Goal: Task Accomplishment & Management: Manage account settings

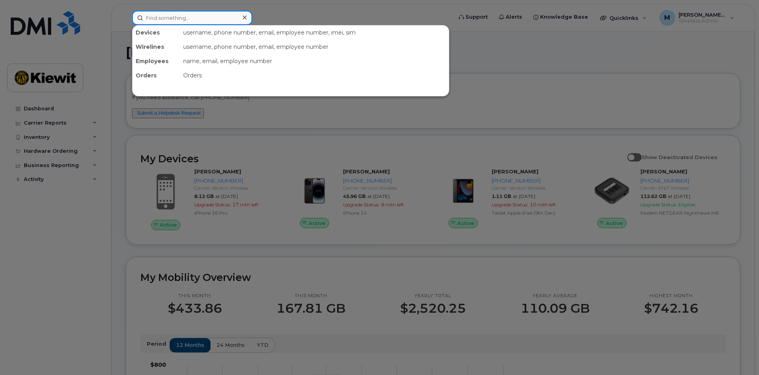
click at [158, 20] on input at bounding box center [192, 18] width 120 height 14
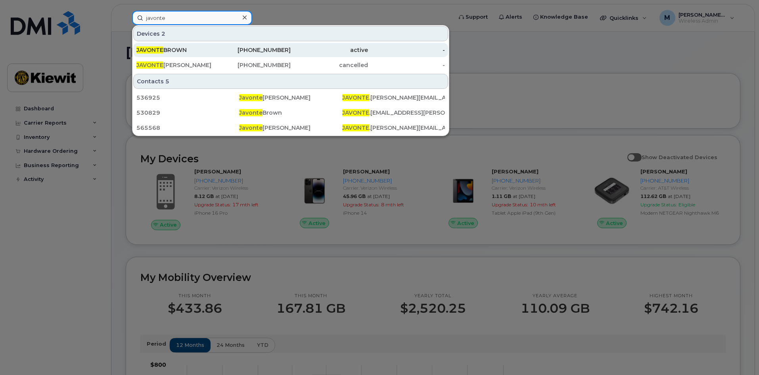
type input "javonte"
click at [267, 50] on div "912-803-8667" at bounding box center [252, 50] width 77 height 8
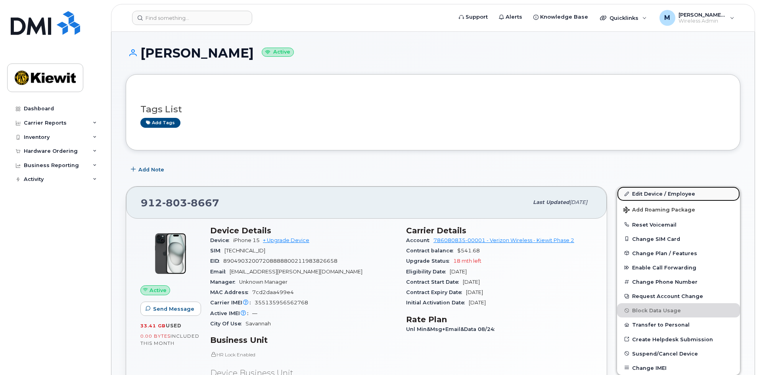
click at [678, 193] on link "Edit Device / Employee" at bounding box center [678, 193] width 123 height 14
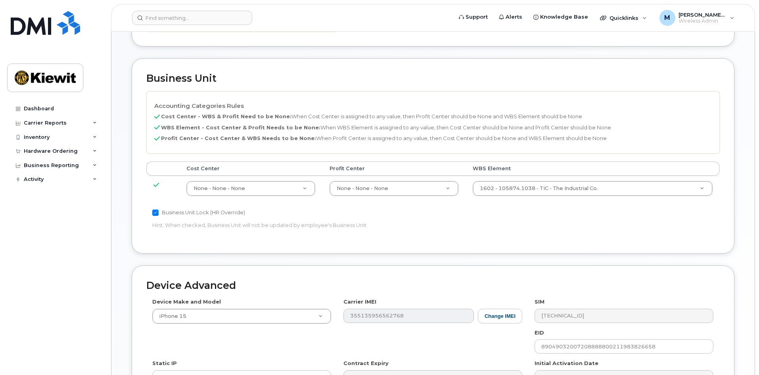
scroll to position [152, 0]
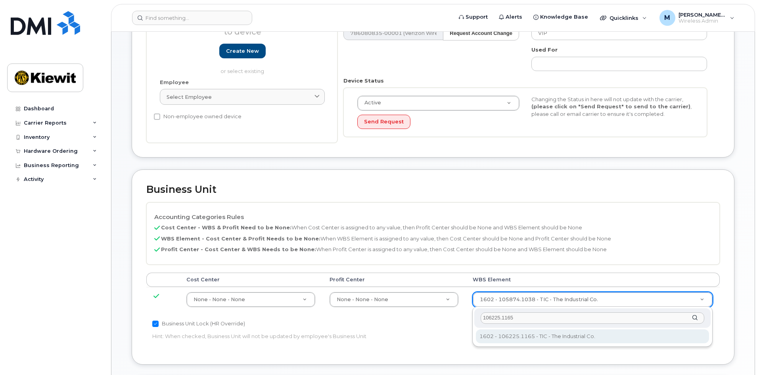
type input "106225.1165"
type input "33681307"
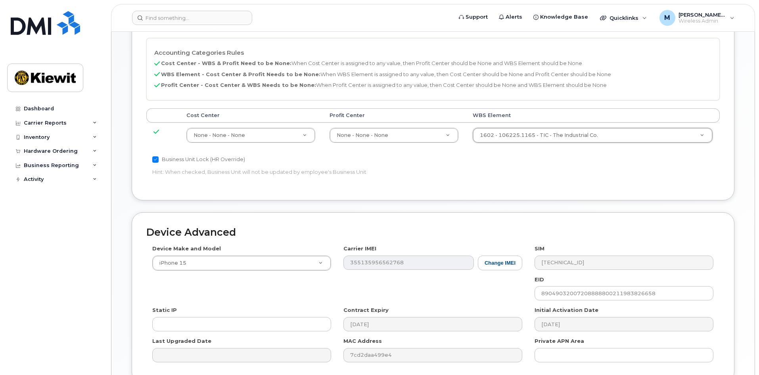
scroll to position [390, 0]
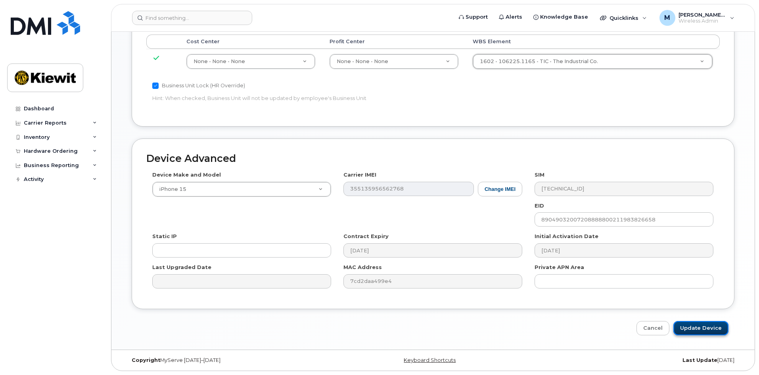
click at [705, 330] on input "Update Device" at bounding box center [701, 328] width 55 height 15
type input "Saving..."
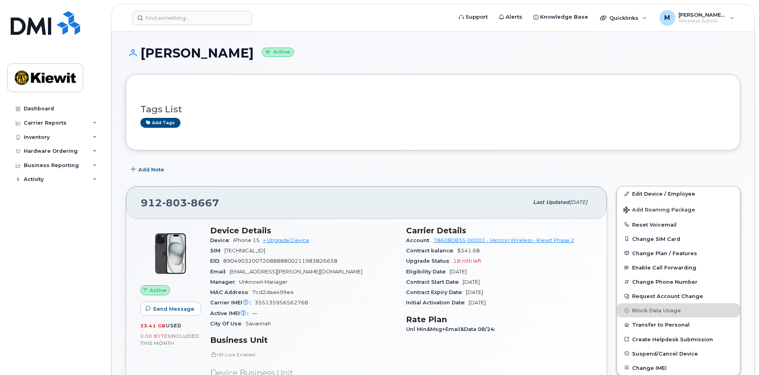
click at [170, 9] on header "Support Alerts Knowledge Base Quicklinks Suspend / Cancel Device Change SIM Car…" at bounding box center [433, 18] width 644 height 28
click at [171, 17] on input at bounding box center [192, 18] width 120 height 14
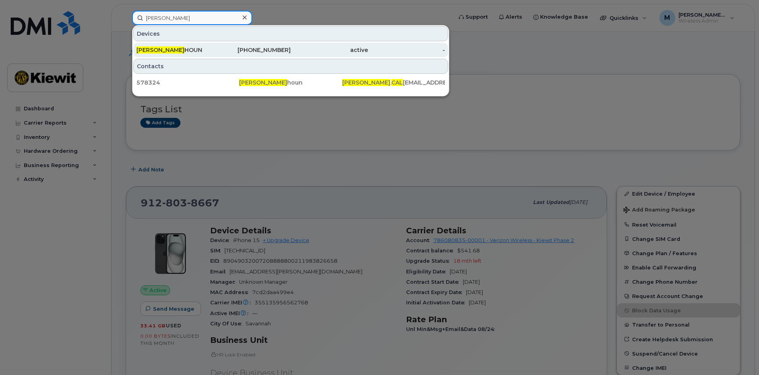
type input "tate cal"
click at [267, 52] on div "912-803-9999" at bounding box center [252, 50] width 77 height 8
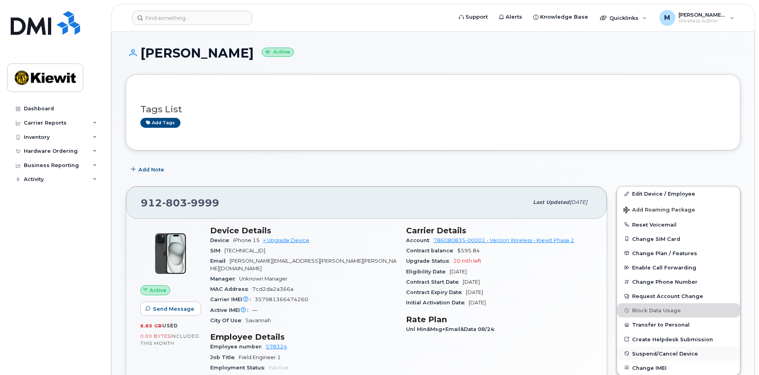
click at [674, 349] on button "Suspend/Cancel Device" at bounding box center [678, 353] width 123 height 14
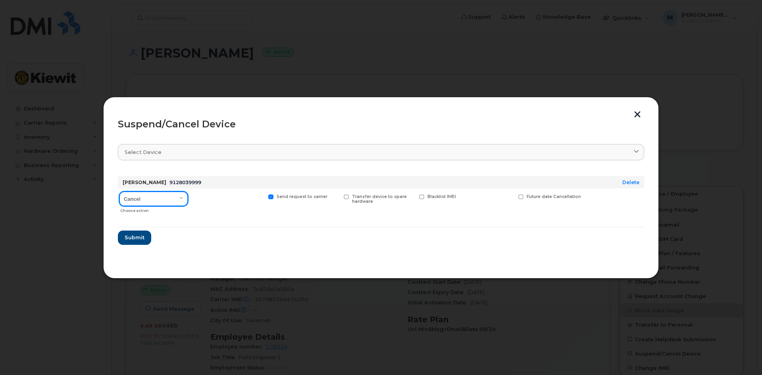
click at [166, 193] on select "Cancel Suspend - Reduced Rate Suspend - Full Rate Suspend - Lost Device/Stolen …" at bounding box center [153, 199] width 68 height 14
select select "[object Object]"
click at [119, 192] on select "Cancel Suspend - Reduced Rate Suspend - Full Rate Suspend - Lost Device/Stolen …" at bounding box center [153, 199] width 68 height 14
click at [346, 198] on span at bounding box center [346, 196] width 5 height 5
click at [338, 198] on input "Transfer device to spare hardware" at bounding box center [336, 196] width 4 height 4
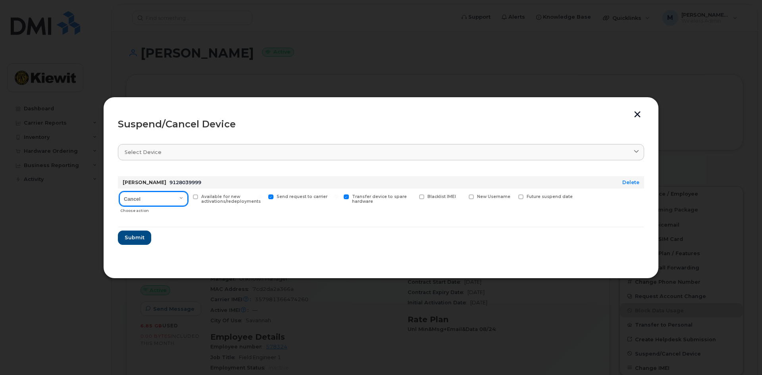
click at [175, 198] on select "Cancel Suspend - Reduced Rate Suspend - Full Rate Suspend - Lost Device/Stolen …" at bounding box center [153, 199] width 68 height 14
click at [232, 211] on div "Available for new activations/redeployments" at bounding box center [227, 202] width 73 height 28
click at [346, 199] on span at bounding box center [346, 196] width 5 height 5
click at [338, 198] on input "Transfer device to spare hardware" at bounding box center [336, 196] width 4 height 4
checkbox input "false"
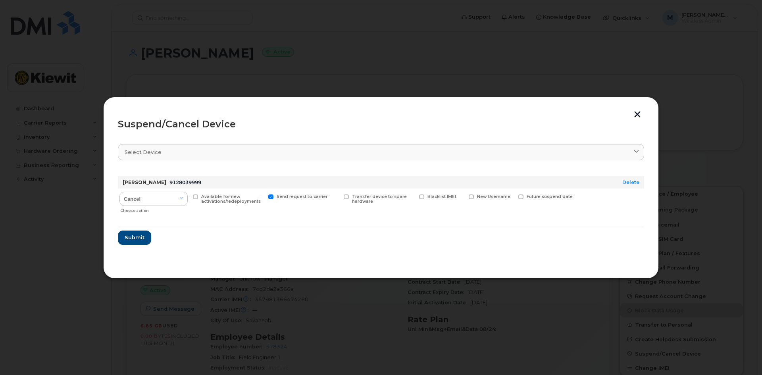
click at [201, 196] on span "Available for new activations/redeployments" at bounding box center [231, 199] width 60 height 10
click at [187, 196] on input "Available for new activations/redeployments" at bounding box center [185, 196] width 4 height 4
checkbox input "true"
click at [133, 238] on span "Submit" at bounding box center [134, 238] width 20 height 8
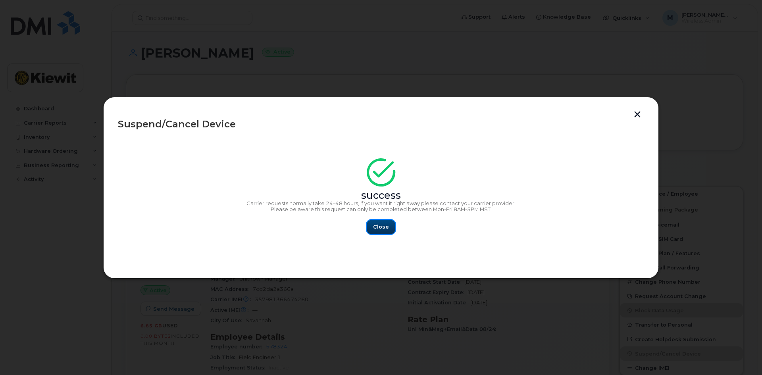
click at [379, 230] on button "Close" at bounding box center [381, 227] width 29 height 14
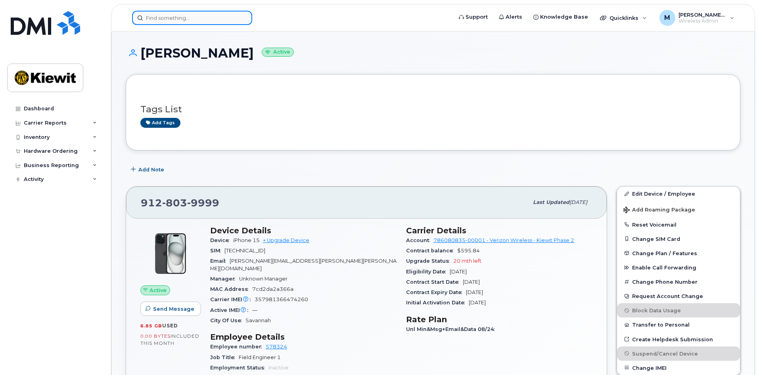
click at [182, 18] on input at bounding box center [192, 18] width 120 height 14
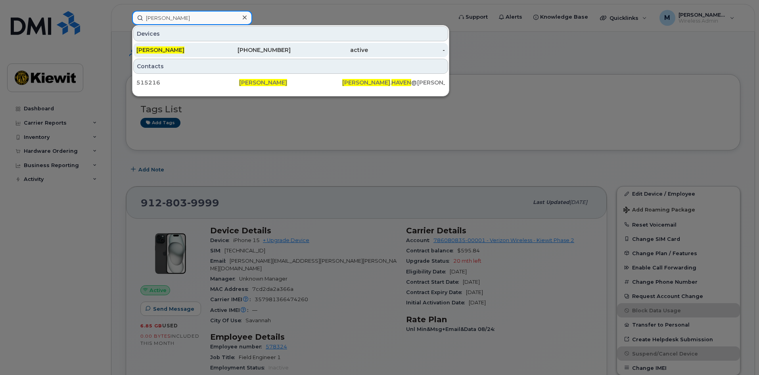
type input "brian haven"
click at [268, 48] on div "912-622-2611" at bounding box center [252, 50] width 77 height 8
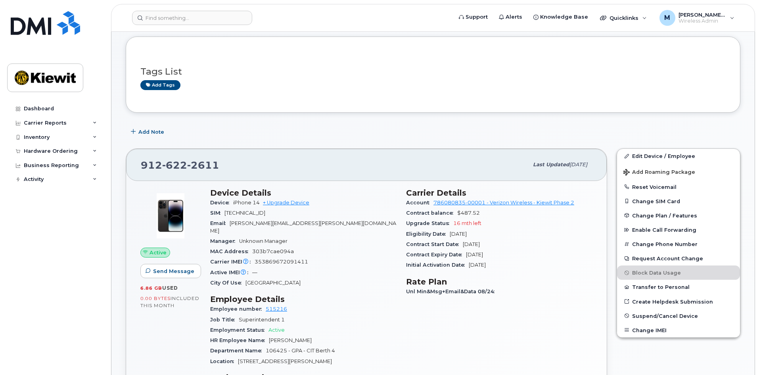
scroll to position [25, 0]
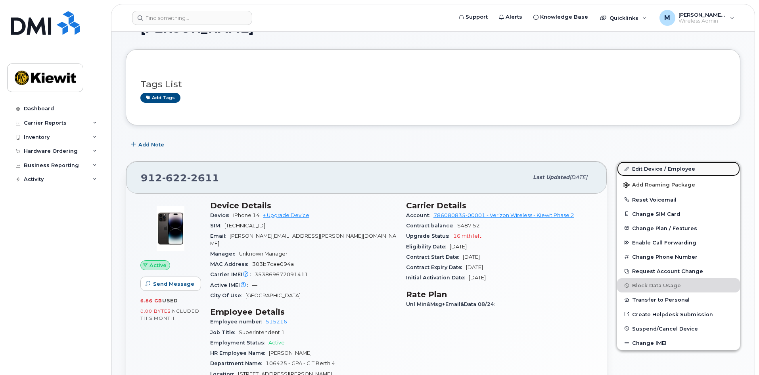
click at [653, 168] on link "Edit Device / Employee" at bounding box center [678, 168] width 123 height 14
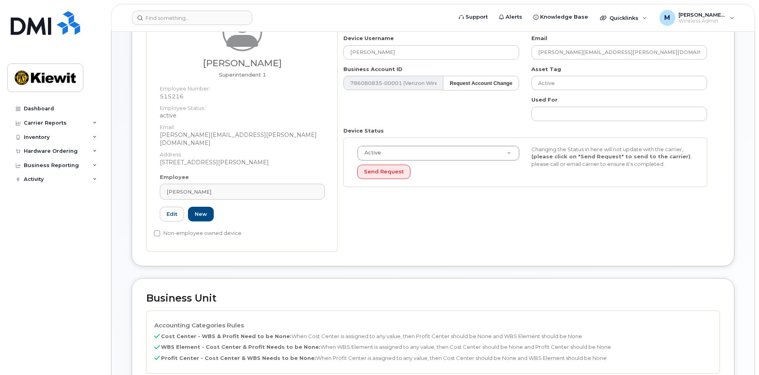
scroll to position [278, 0]
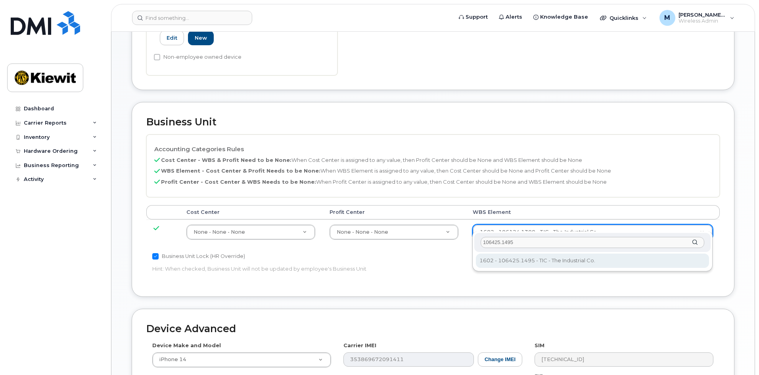
type input "106425.1495"
type input "35303136"
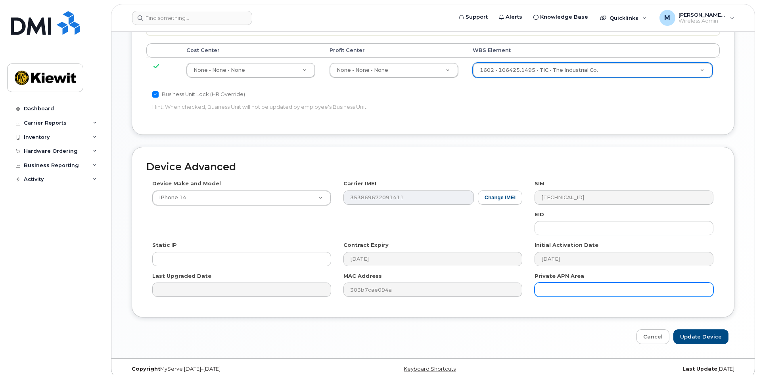
scroll to position [440, 0]
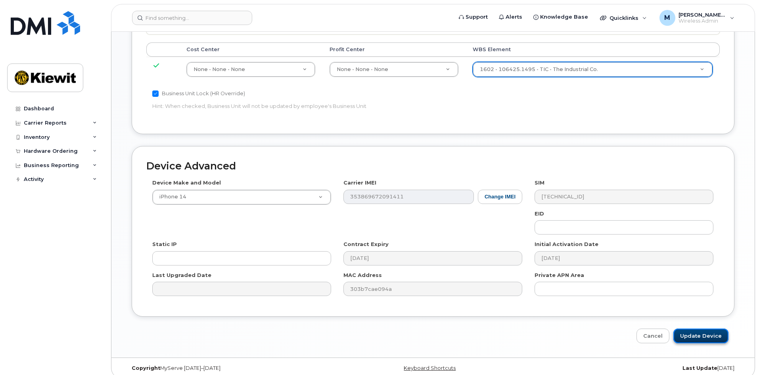
click at [705, 328] on input "Update Device" at bounding box center [701, 335] width 55 height 15
type input "Saving..."
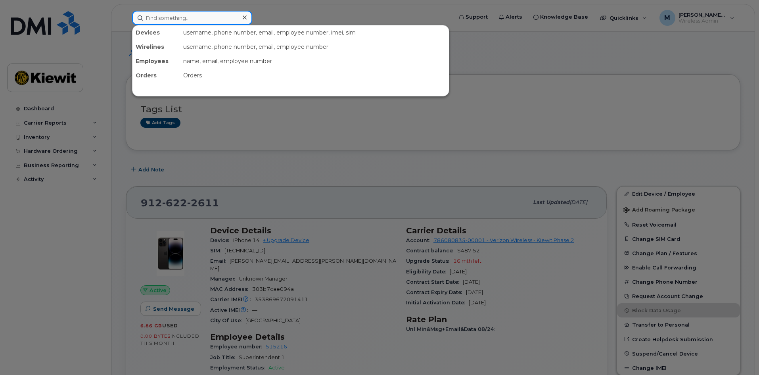
click at [211, 23] on input at bounding box center [192, 18] width 120 height 14
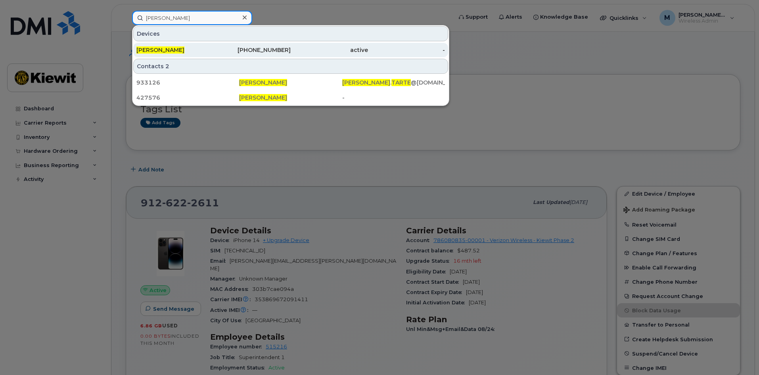
type input "[PERSON_NAME]"
click at [270, 50] on div "[PHONE_NUMBER]" at bounding box center [252, 50] width 77 height 8
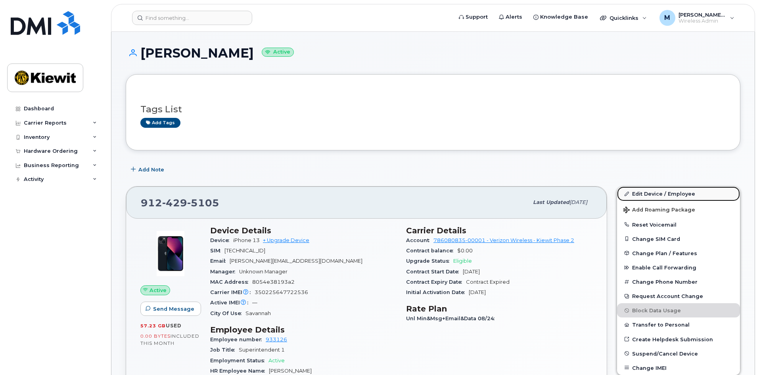
click at [648, 195] on link "Edit Device / Employee" at bounding box center [678, 193] width 123 height 14
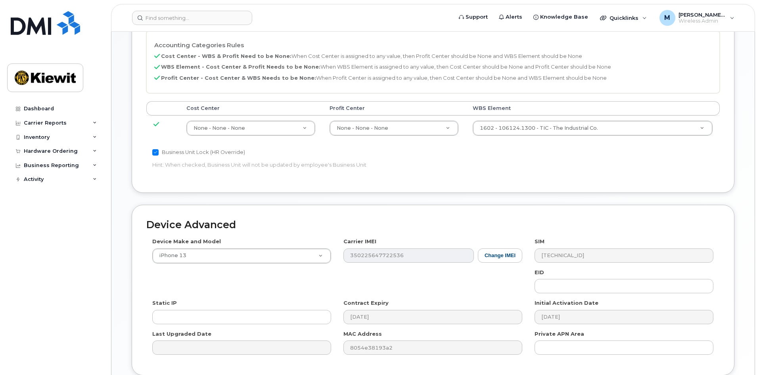
scroll to position [440, 0]
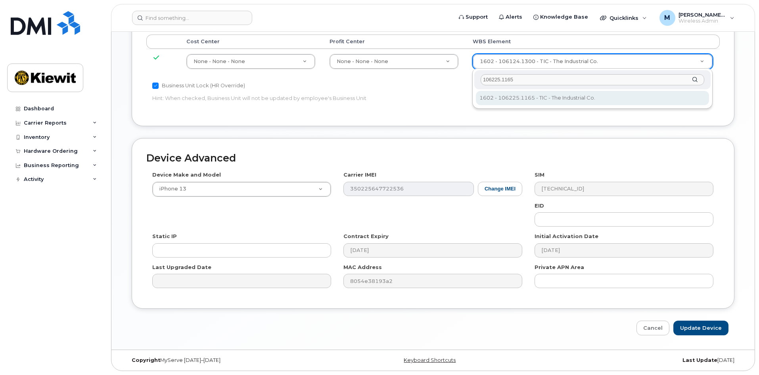
type input "106225.1165"
type input "33681307"
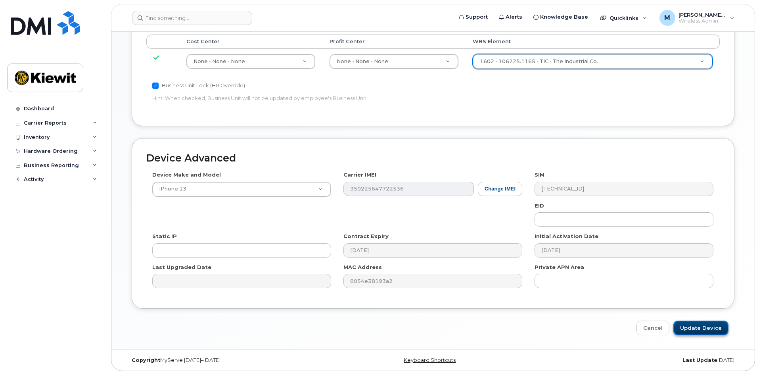
click at [710, 328] on input "Update Device" at bounding box center [701, 328] width 55 height 15
type input "Saving..."
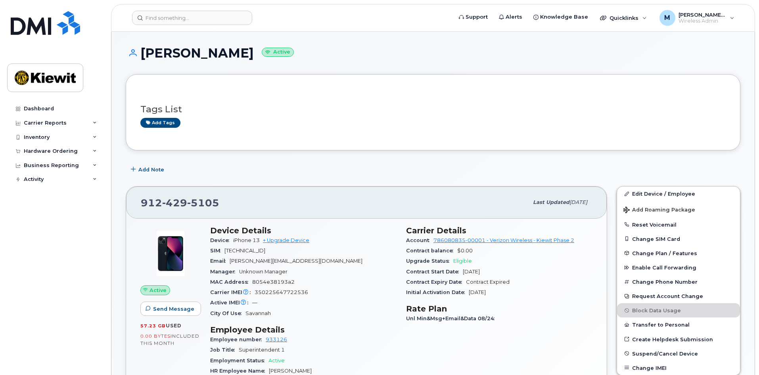
click at [245, 170] on div "Add Note" at bounding box center [433, 169] width 615 height 14
click at [223, 167] on div "Add Note" at bounding box center [433, 169] width 615 height 14
click at [296, 167] on div "Add Note" at bounding box center [433, 169] width 615 height 14
click at [216, 173] on div "Add Note" at bounding box center [433, 169] width 615 height 14
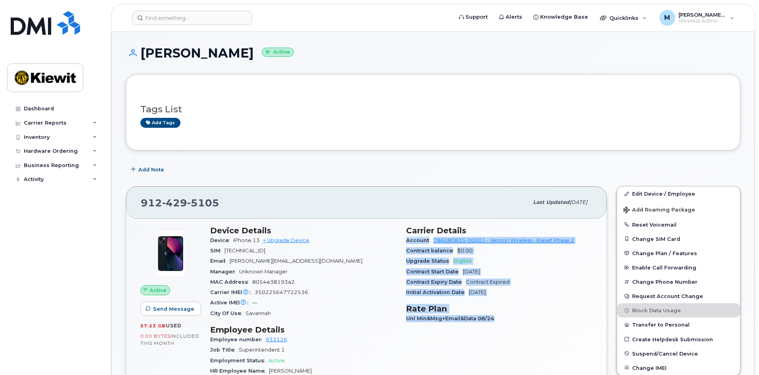
drag, startPoint x: 407, startPoint y: 241, endPoint x: 538, endPoint y: 323, distance: 154.7
click at [538, 323] on div "Carrier Details Account 786080835-00001 - Verizon Wireless - Kiewit Phase 2 Con…" at bounding box center [499, 377] width 196 height 312
click at [537, 324] on div "Carrier Details Account 786080835-00001 - Verizon Wireless - Kiewit Phase 2 Con…" at bounding box center [499, 377] width 196 height 312
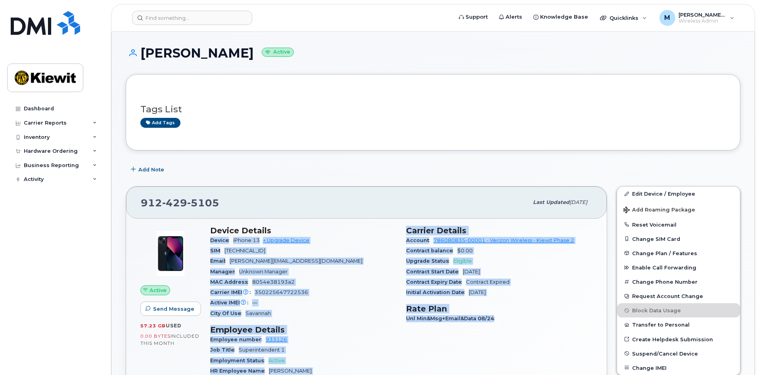
drag, startPoint x: 501, startPoint y: 319, endPoint x: 393, endPoint y: 233, distance: 138.0
click at [393, 233] on div "Device Details Device iPhone 13 + Upgrade Device SIM 89148000009098952205 Email…" at bounding box center [401, 377] width 392 height 312
click at [390, 236] on div "Device iPhone 13 + Upgrade Device" at bounding box center [303, 240] width 186 height 10
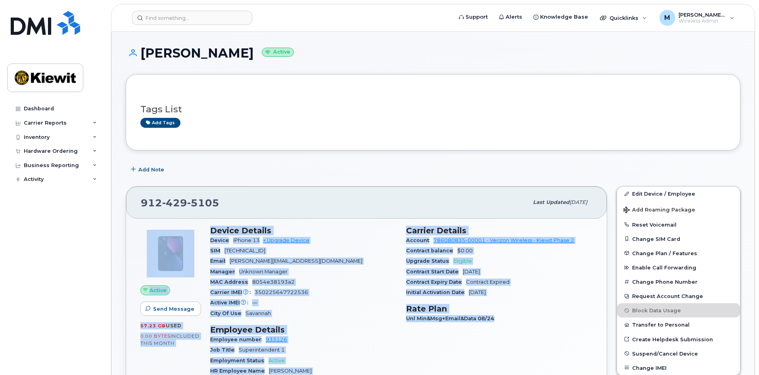
drag, startPoint x: 205, startPoint y: 226, endPoint x: 552, endPoint y: 336, distance: 363.8
click at [552, 336] on div "Active Send Message 57.23 GB  used 0.00 Bytes  included this month Device Detai…" at bounding box center [367, 377] width 462 height 312
click at [552, 336] on div "Carrier Details Account 786080835-00001 - Verizon Wireless - Kiewit Phase 2 Con…" at bounding box center [499, 377] width 196 height 312
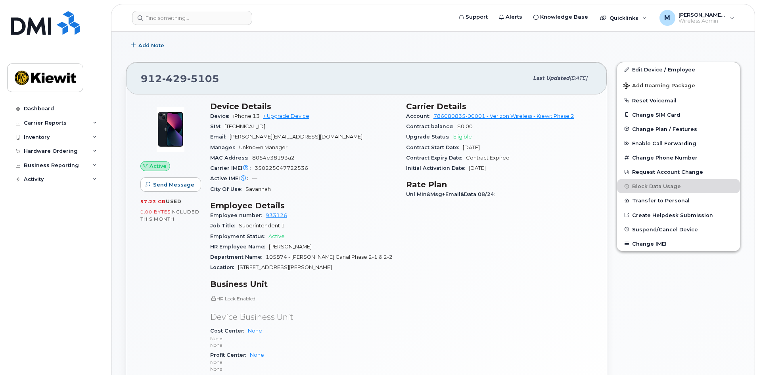
scroll to position [278, 0]
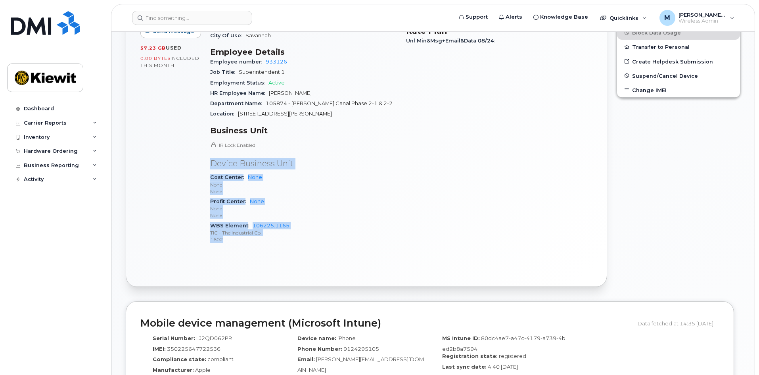
drag, startPoint x: 272, startPoint y: 242, endPoint x: 408, endPoint y: 176, distance: 151.0
click at [385, 151] on div "HR Lock Enabled Device Business Unit Cost Center None None None Profit Center N…" at bounding box center [303, 193] width 186 height 103
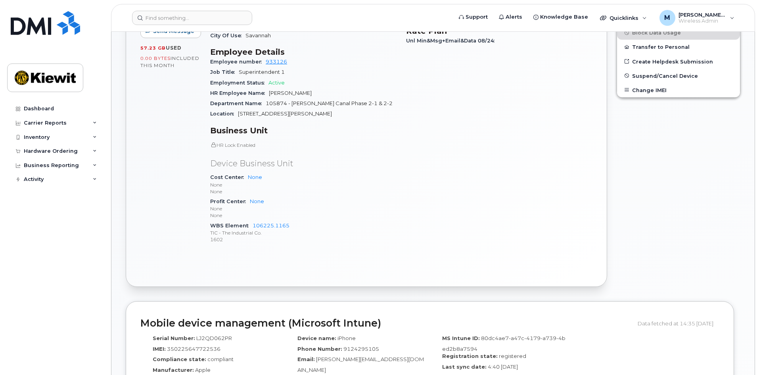
click at [408, 177] on div "Carrier Details Account 786080835-00001 - Verizon Wireless - Kiewit Phase 2 Con…" at bounding box center [499, 99] width 196 height 312
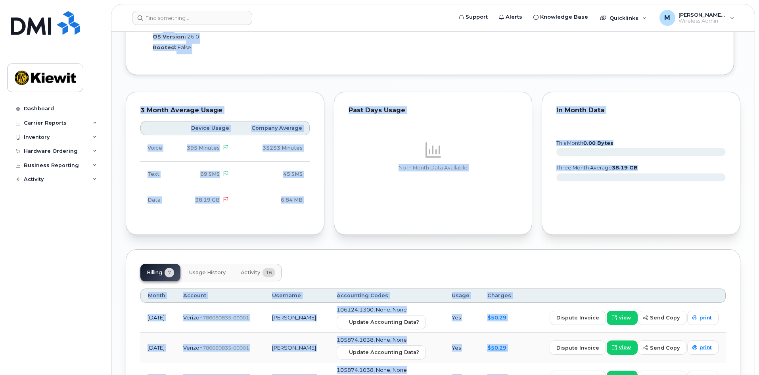
scroll to position [769, 0]
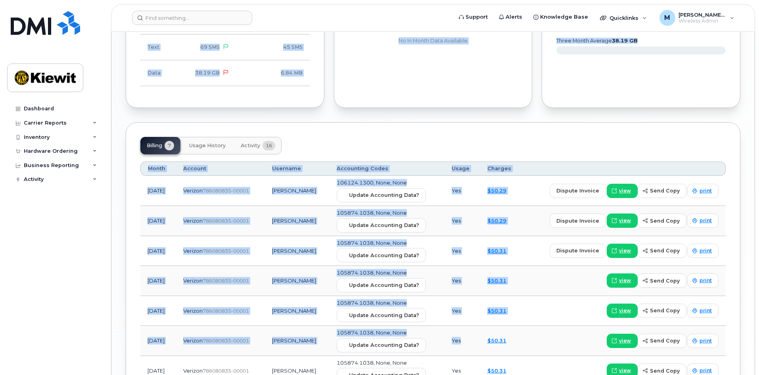
drag, startPoint x: 210, startPoint y: 231, endPoint x: 459, endPoint y: 304, distance: 259.5
click at [471, 153] on div "Billing 7 Usage History Activity 16" at bounding box center [433, 145] width 586 height 17
click at [460, 136] on div "Billing 7 Usage History Activity 16 Month Account Username Accounting Codes Usa…" at bounding box center [433, 264] width 615 height 285
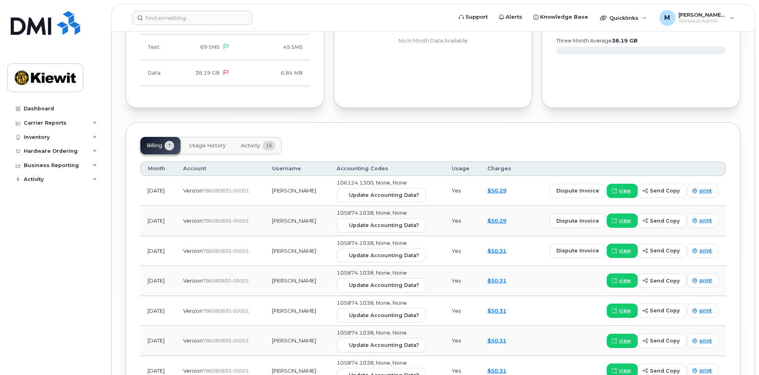
click at [450, 132] on div "Billing 7 Usage History Activity 16 Month Account Username Accounting Codes Usa…" at bounding box center [433, 264] width 615 height 285
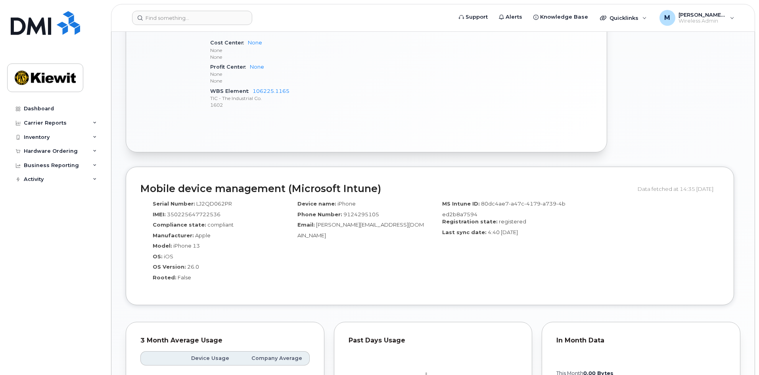
scroll to position [134, 0]
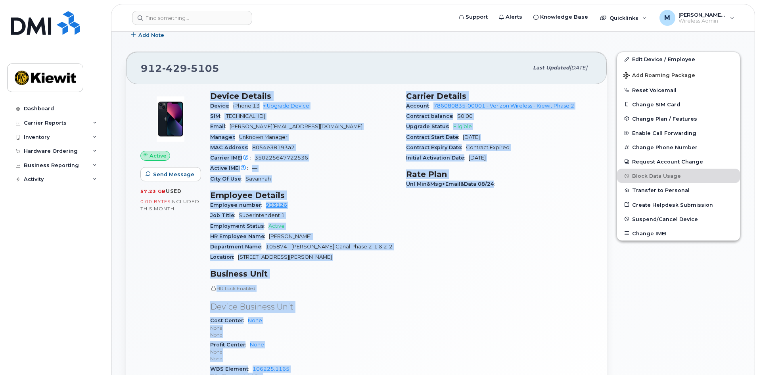
drag, startPoint x: 210, startPoint y: 96, endPoint x: 531, endPoint y: 270, distance: 364.9
click at [531, 270] on div "Device Details Device iPhone 13 + Upgrade Device SIM 89148000009098952205 Email…" at bounding box center [401, 242] width 392 height 312
click at [522, 274] on div "Carrier Details Account 786080835-00001 - Verizon Wireless - Kiewit Phase 2 Con…" at bounding box center [499, 242] width 196 height 312
drag, startPoint x: 210, startPoint y: 94, endPoint x: 474, endPoint y: 257, distance: 309.9
click at [474, 257] on div "Device Details Device iPhone 13 + Upgrade Device SIM 89148000009098952205 Email…" at bounding box center [401, 242] width 392 height 312
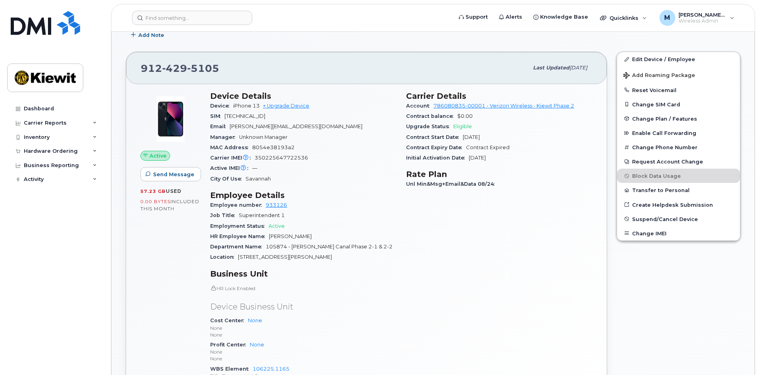
click at [477, 263] on div "Carrier Details Account 786080835-00001 - Verizon Wireless - Kiewit Phase 2 Con…" at bounding box center [499, 242] width 196 height 312
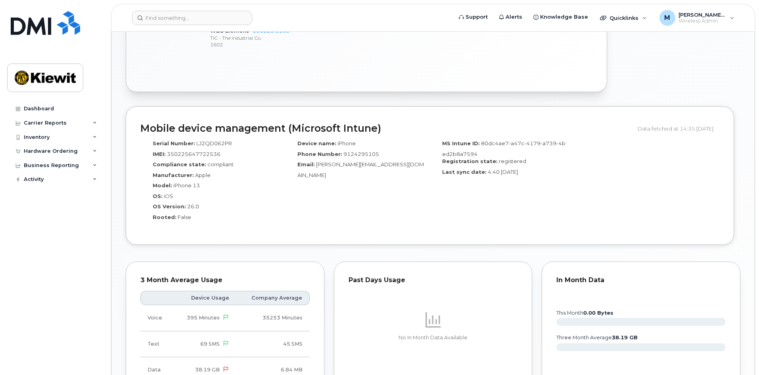
scroll to position [571, 0]
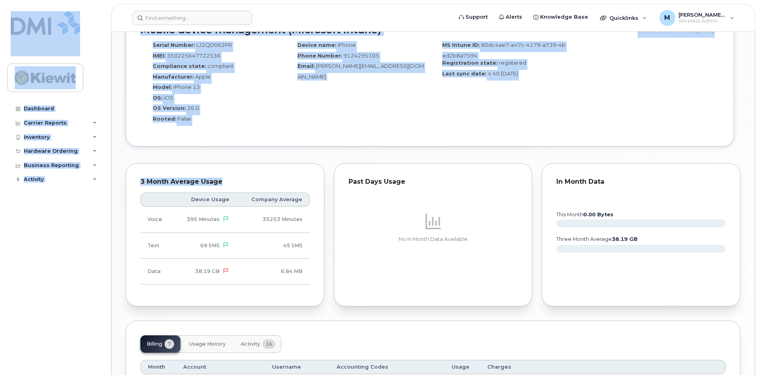
drag, startPoint x: 322, startPoint y: 280, endPoint x: 90, endPoint y: 52, distance: 324.8
click at [111, 52] on div "Support Alerts Knowledge Base Quicklinks Suspend / Cancel Device Change SIM Car…" at bounding box center [433, 40] width 644 height 1159
click at [323, 111] on div "Device name: iPhone Phone Number: 9124295105 Email: David.Tarte@ticus.com" at bounding box center [357, 85] width 145 height 94
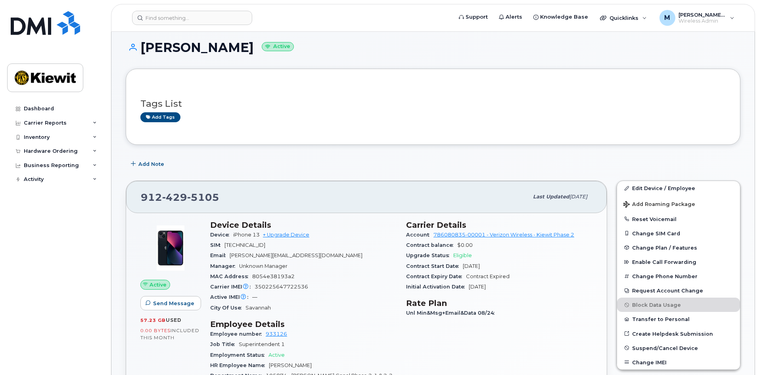
scroll to position [0, 0]
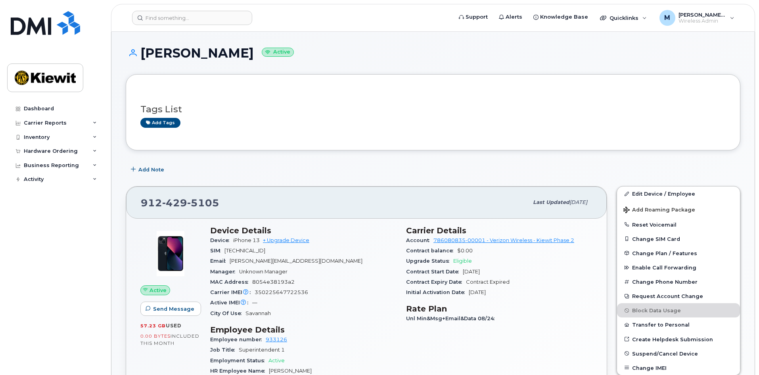
drag, startPoint x: 472, startPoint y: 293, endPoint x: 495, endPoint y: 293, distance: 23.0
click at [486, 293] on span "[DATE]" at bounding box center [477, 292] width 17 height 6
drag, startPoint x: 502, startPoint y: 293, endPoint x: 469, endPoint y: 293, distance: 32.9
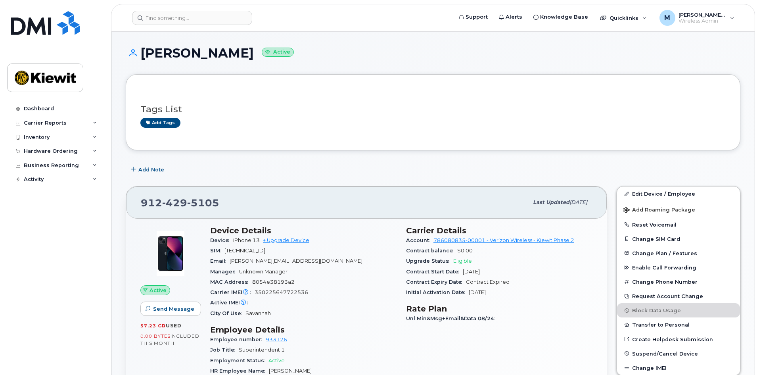
click at [469, 293] on span "[DATE]" at bounding box center [477, 292] width 17 height 6
click at [521, 300] on div "Carrier Details Account 786080835-00001 - Verizon Wireless - Kiewit Phase 2 Con…" at bounding box center [499, 377] width 196 height 312
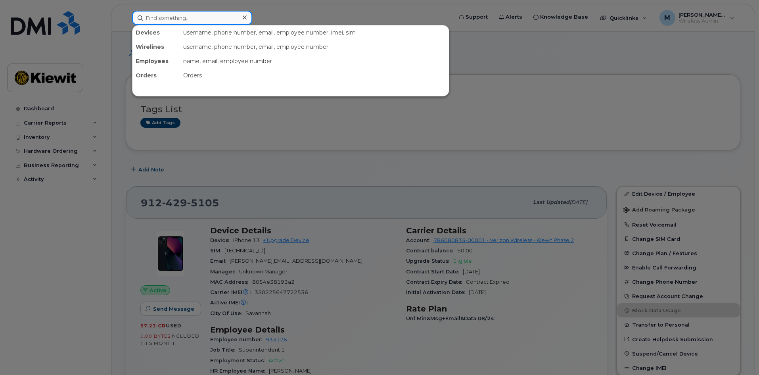
click at [183, 21] on input at bounding box center [192, 18] width 120 height 14
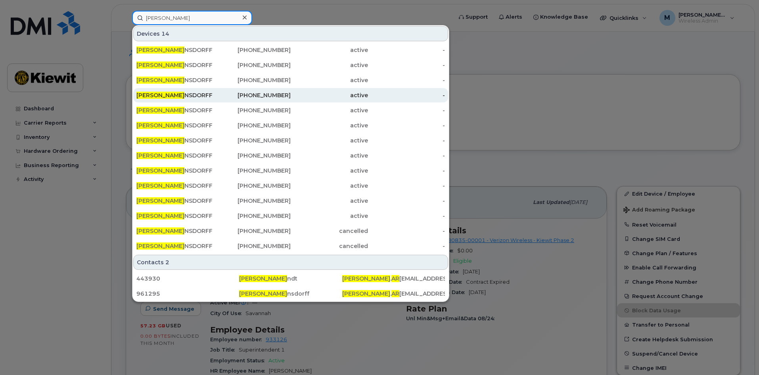
type input "melissa ar"
click at [275, 93] on div "912-429-5100" at bounding box center [252, 95] width 77 height 8
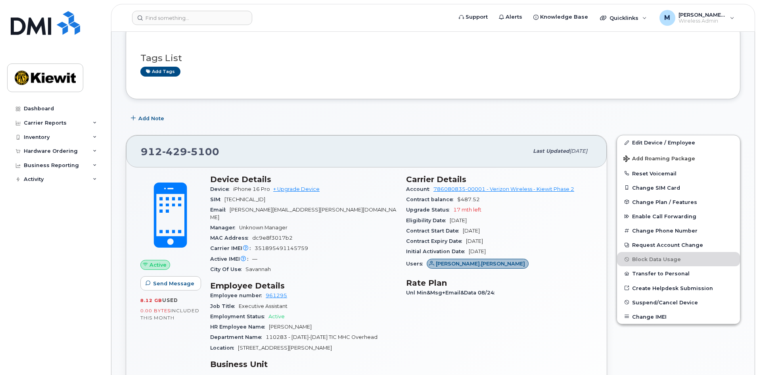
scroll to position [278, 0]
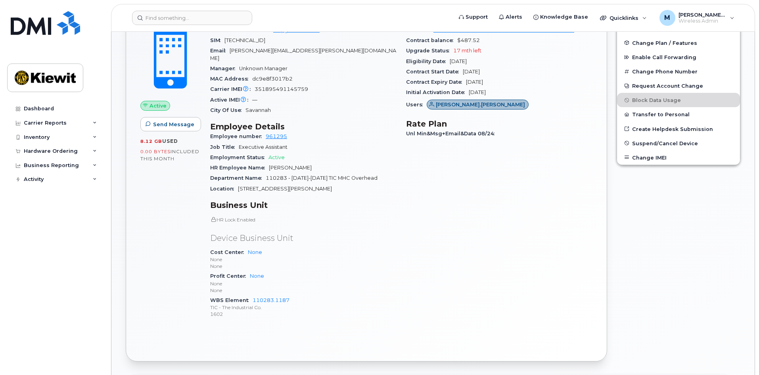
drag, startPoint x: 501, startPoint y: 93, endPoint x: 470, endPoint y: 91, distance: 30.6
click at [470, 91] on span "[DATE]" at bounding box center [477, 92] width 17 height 6
click at [539, 93] on div "Initial Activation Date [DATE]" at bounding box center [499, 92] width 186 height 10
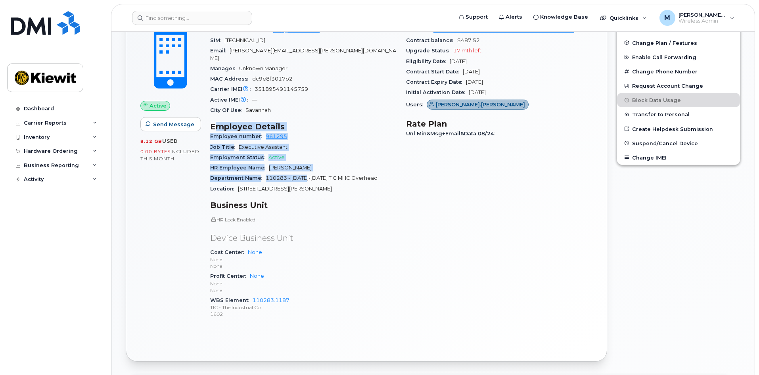
drag, startPoint x: 309, startPoint y: 176, endPoint x: 215, endPoint y: 122, distance: 108.7
click at [215, 122] on section "Employee Details Employee number 961295 Job Title Executive Assistant Employmen…" at bounding box center [303, 158] width 186 height 72
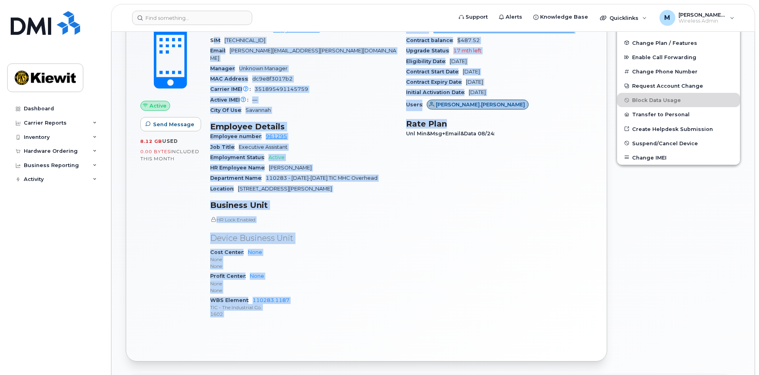
drag, startPoint x: 213, startPoint y: 39, endPoint x: 403, endPoint y: 351, distance: 365.3
click at [403, 352] on div "Active Send Message 8.12 GB  used 0.00 Bytes  included this month Device Detail…" at bounding box center [366, 184] width 481 height 353
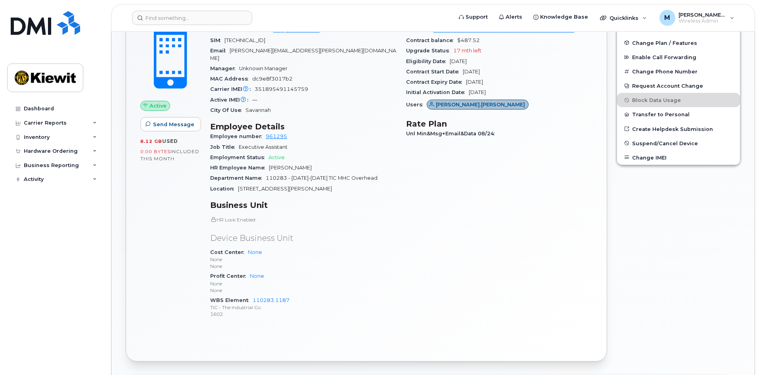
click at [425, 309] on div "Carrier Details Account 786080835-00001 - Verizon Wireless - [PERSON_NAME] Phas…" at bounding box center [499, 171] width 196 height 320
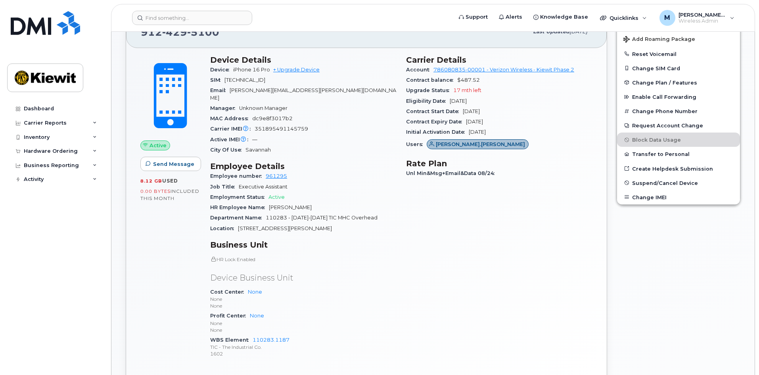
scroll to position [40, 0]
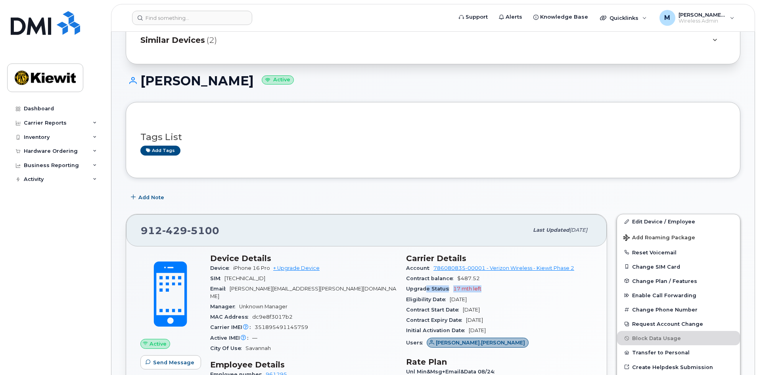
drag, startPoint x: 426, startPoint y: 292, endPoint x: 483, endPoint y: 284, distance: 58.1
click at [483, 284] on div "Upgrade Status 17 mth left" at bounding box center [499, 289] width 186 height 10
click at [493, 293] on div "Upgrade Status 17 mth left" at bounding box center [499, 289] width 186 height 10
drag, startPoint x: 489, startPoint y: 298, endPoint x: 405, endPoint y: 300, distance: 84.1
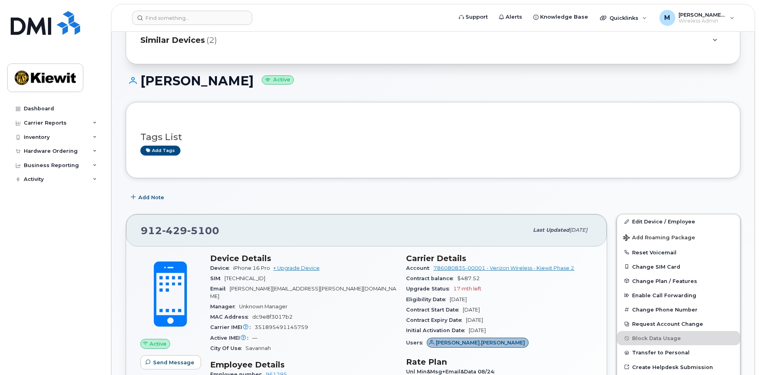
drag, startPoint x: 403, startPoint y: 299, endPoint x: 508, endPoint y: 292, distance: 104.5
click at [509, 292] on div "Upgrade Status 17 mth left" at bounding box center [499, 289] width 186 height 10
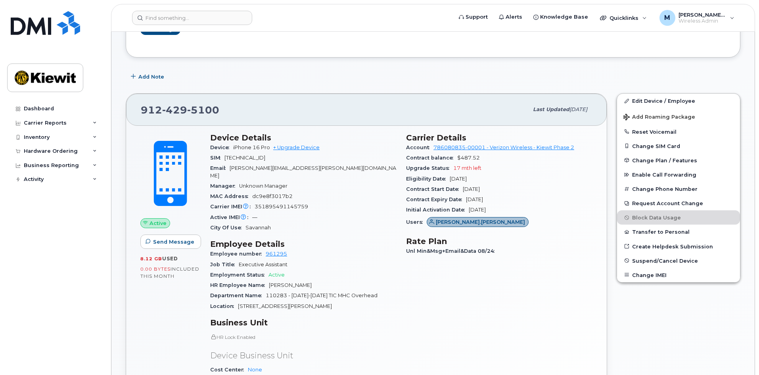
scroll to position [278, 0]
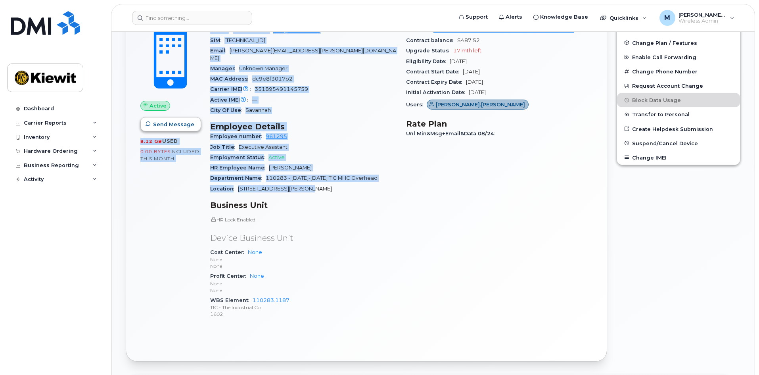
drag, startPoint x: 305, startPoint y: 182, endPoint x: 192, endPoint y: 123, distance: 127.4
click at [192, 123] on div "Active Send Message 8.12 GB  used 0.00 Bytes  included this month Device Detail…" at bounding box center [367, 171] width 462 height 320
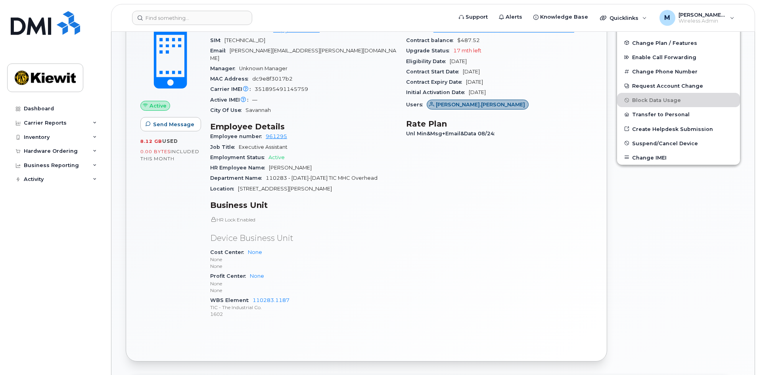
click at [435, 260] on div "Carrier Details Account 786080835-00001 - Verizon Wireless - [PERSON_NAME] Phas…" at bounding box center [499, 171] width 196 height 320
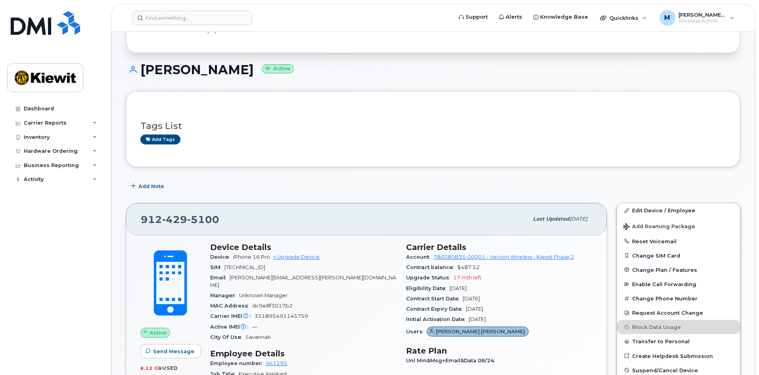
scroll to position [40, 0]
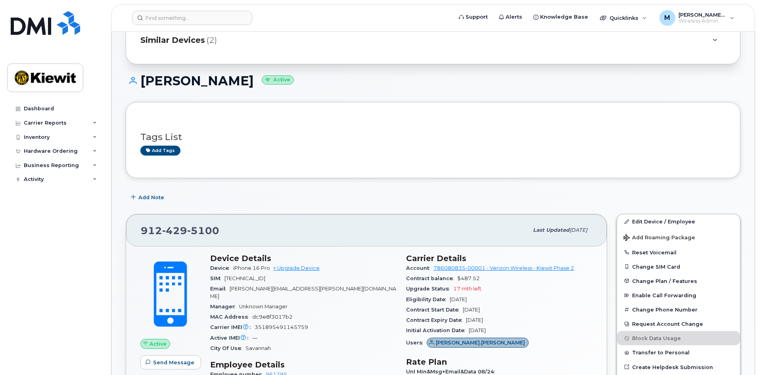
click at [366, 77] on h1 "[PERSON_NAME] Active" at bounding box center [433, 81] width 615 height 14
